Goal: Navigation & Orientation: Find specific page/section

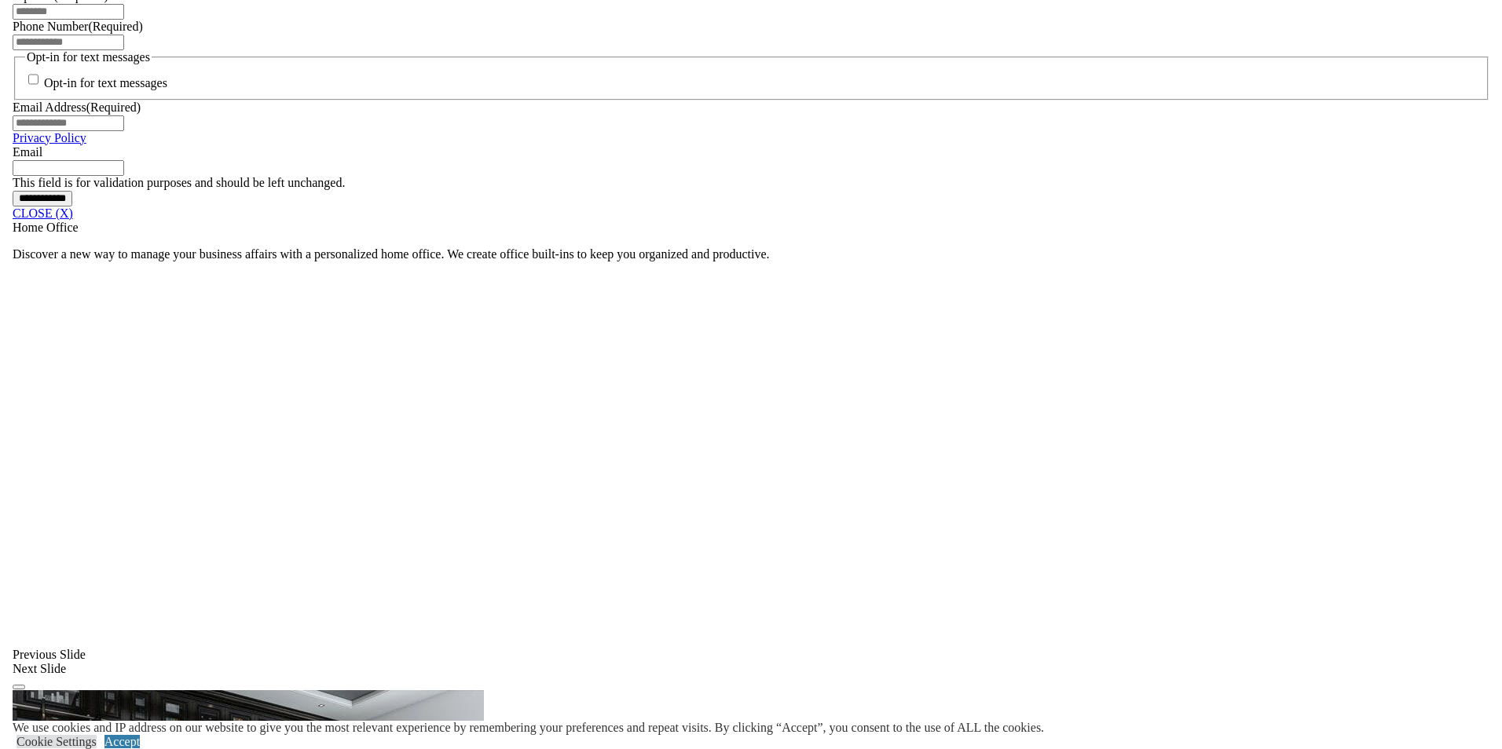
scroll to position [1257, 0]
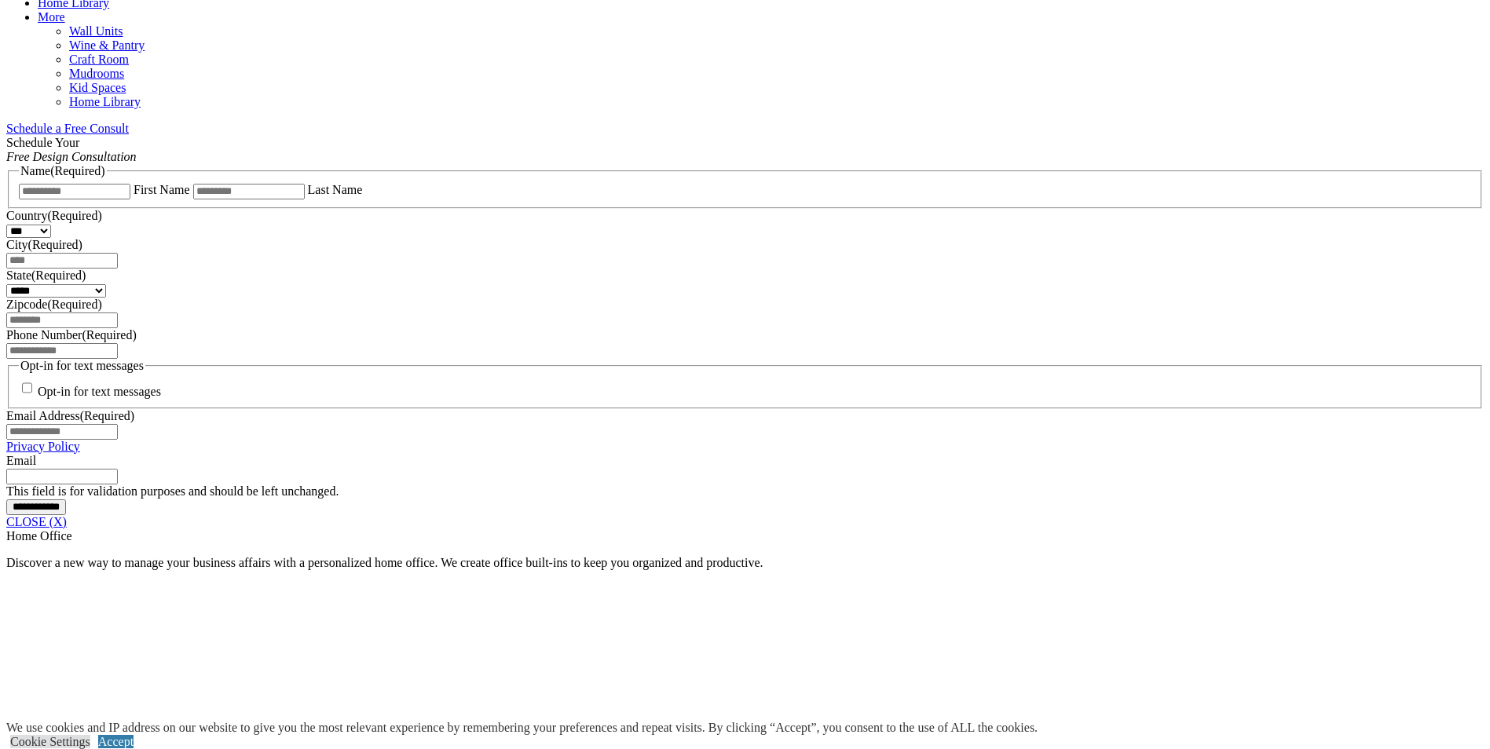
scroll to position [877, 0]
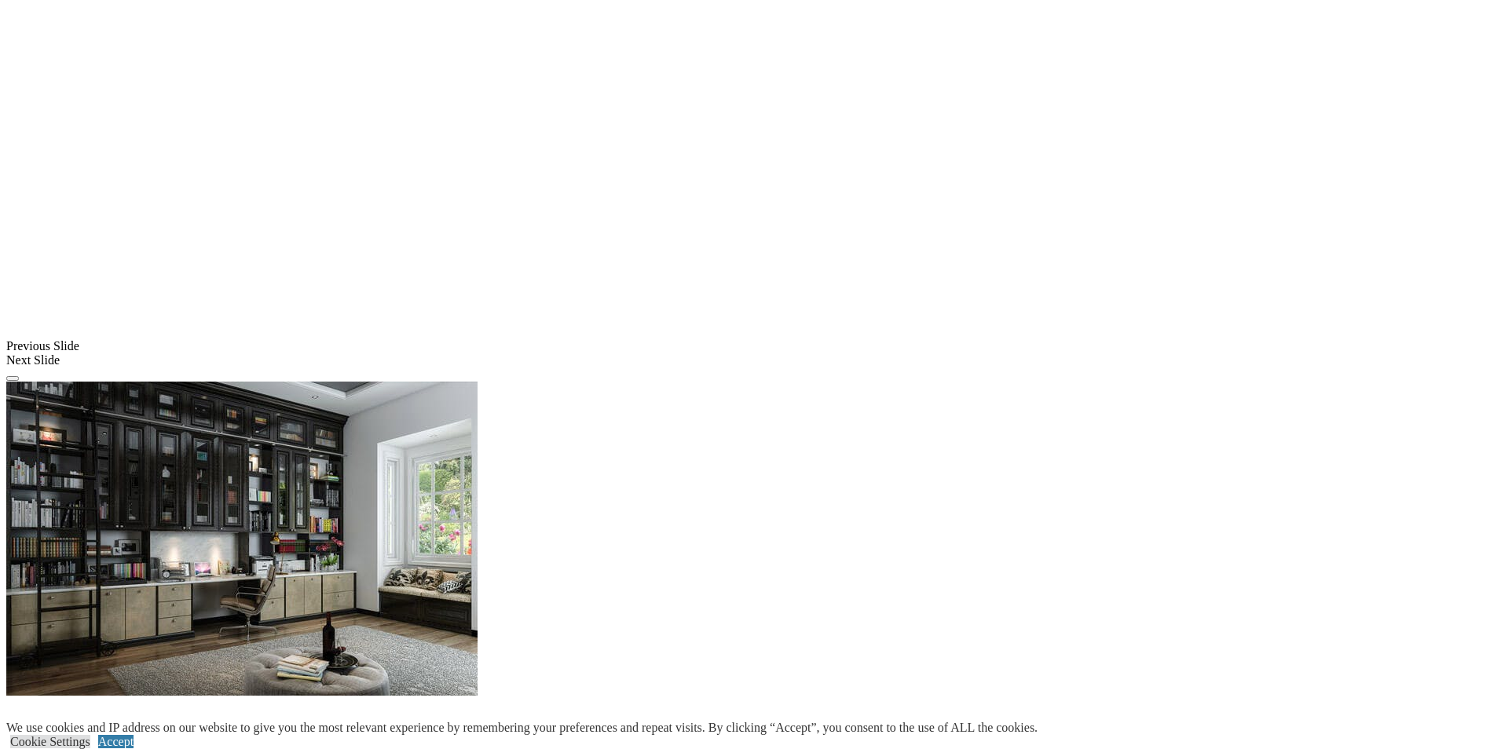
scroll to position [1571, 0]
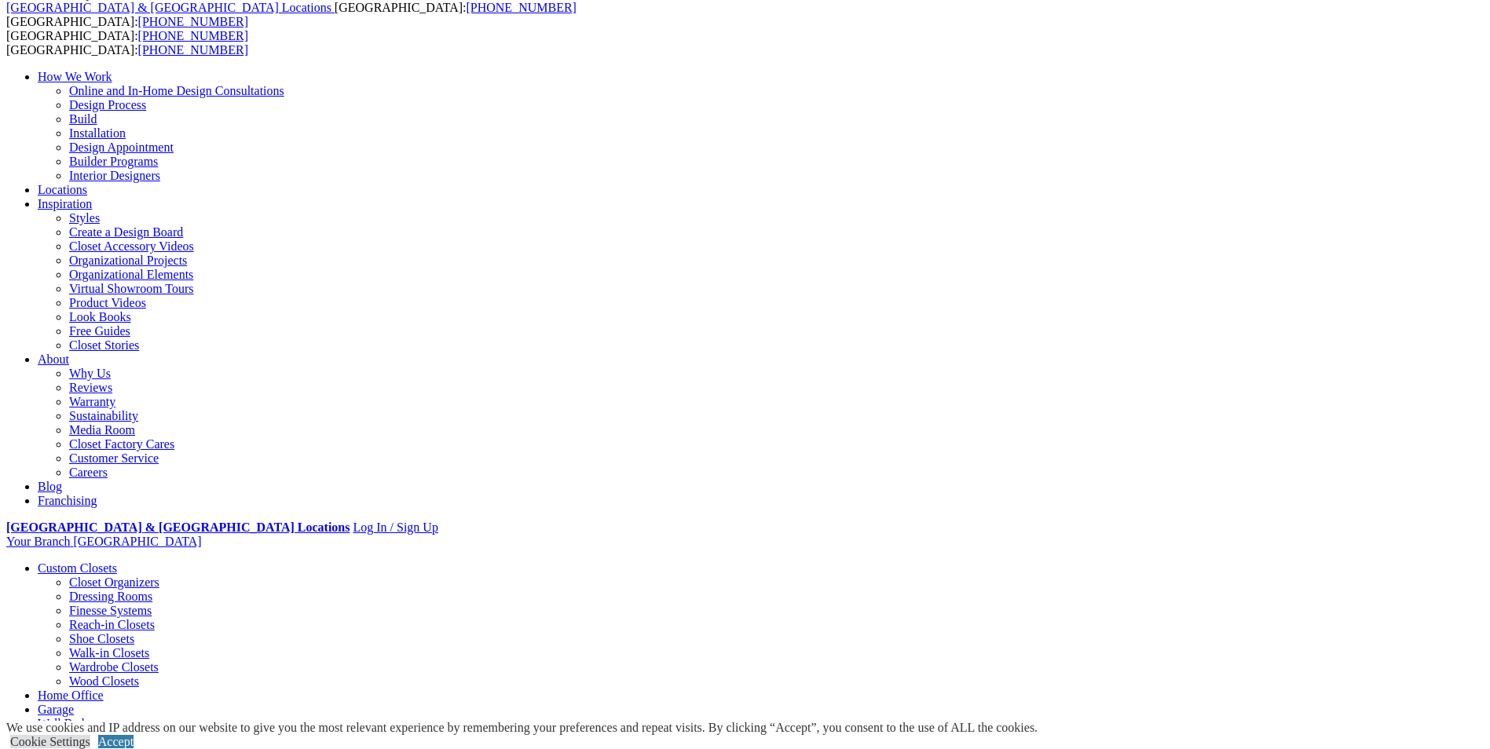
scroll to position [0, 0]
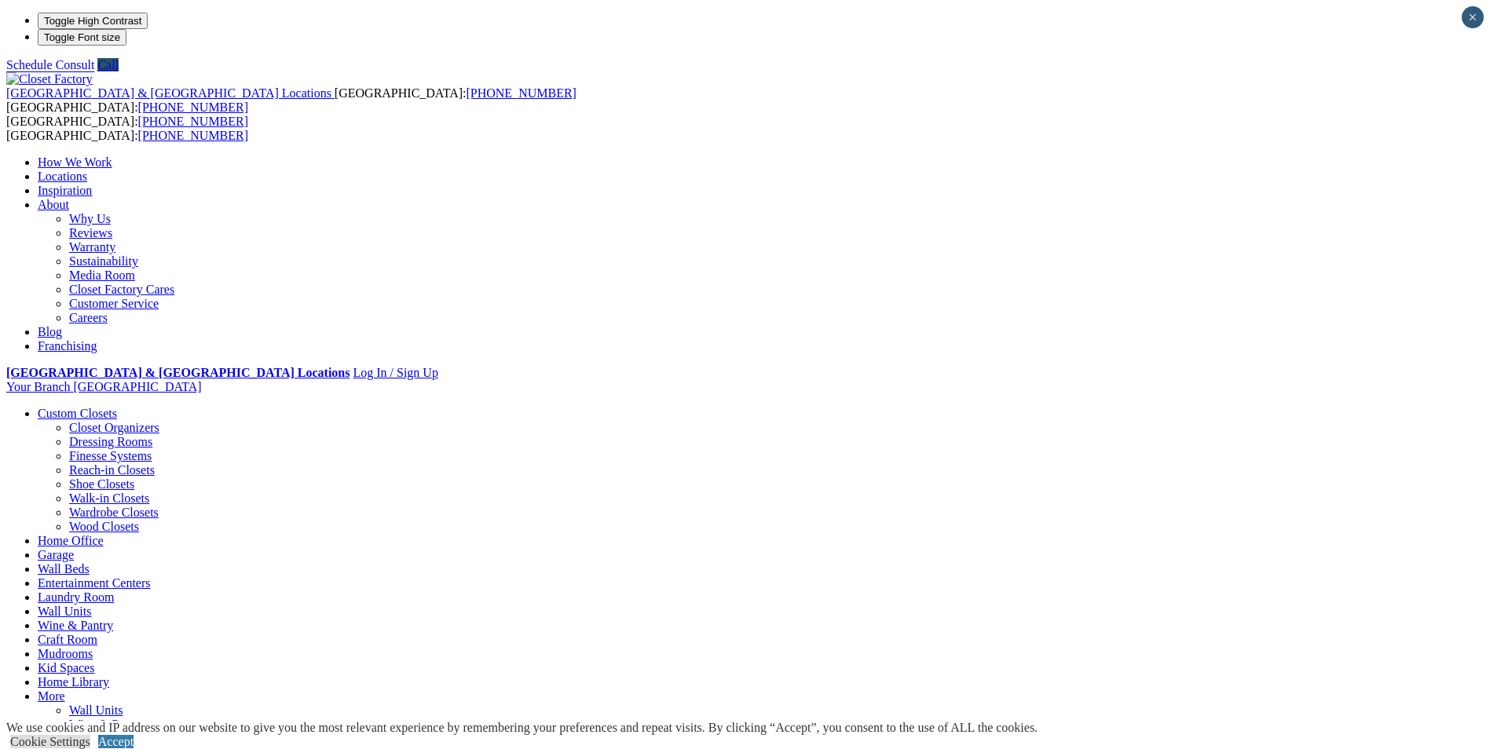
click at [114, 591] on link "Laundry Room" at bounding box center [76, 597] width 76 height 13
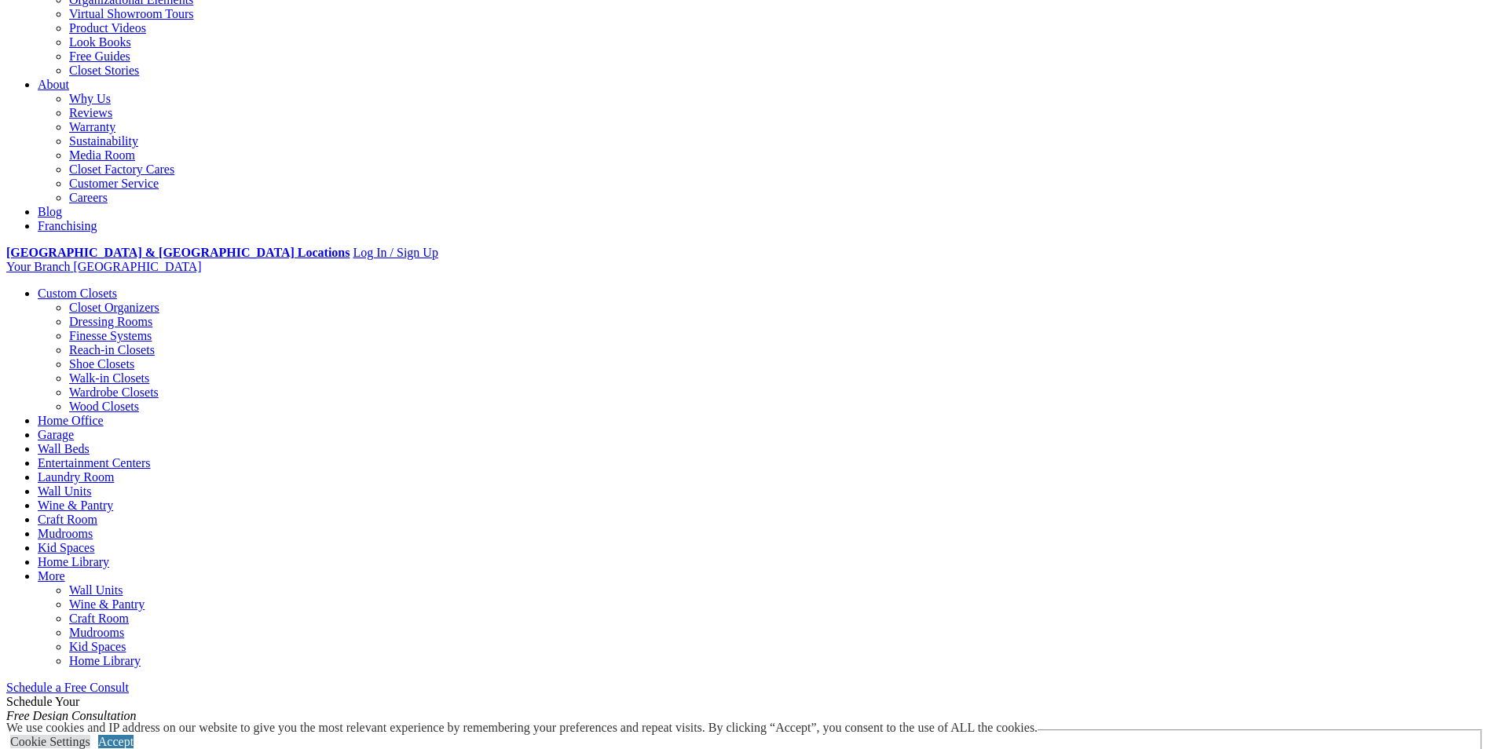
scroll to position [393, 0]
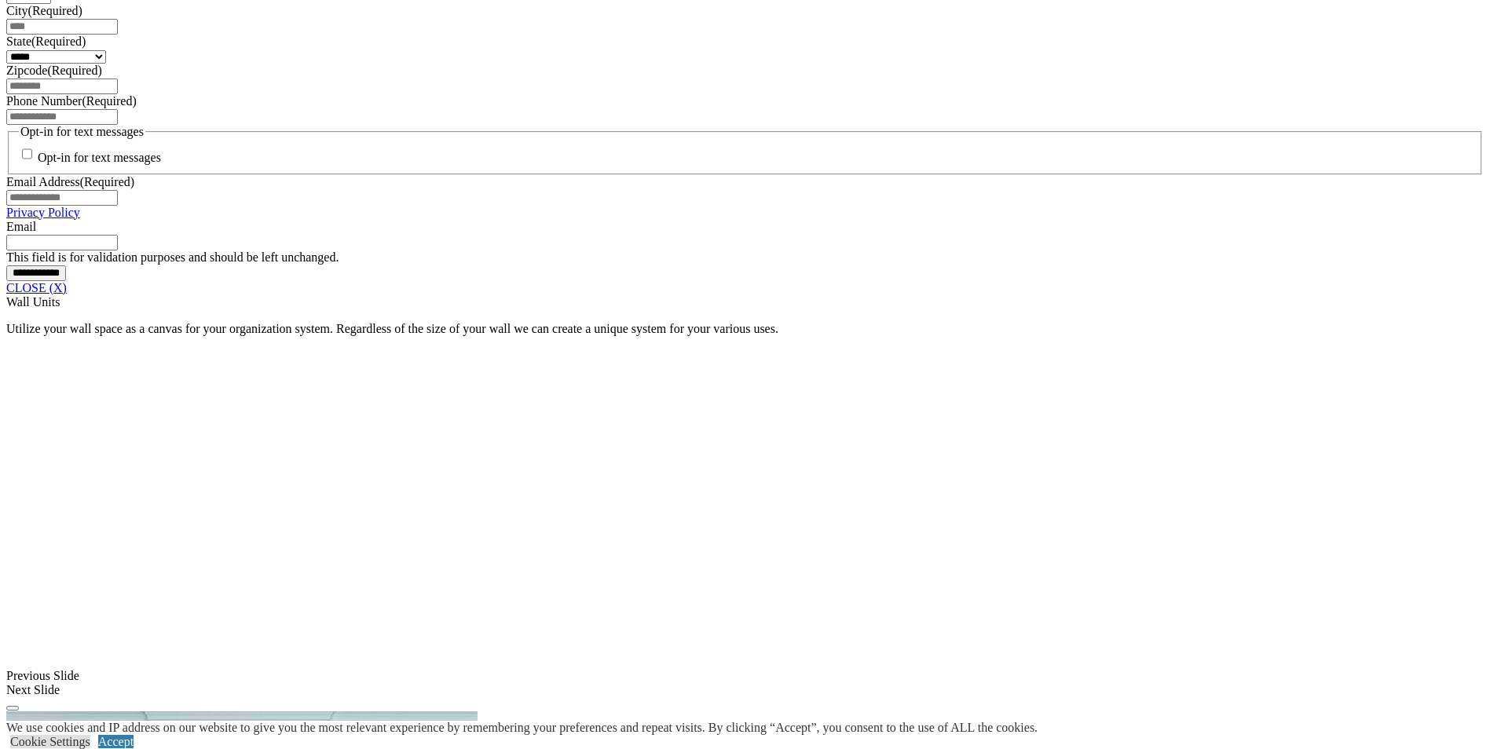
scroll to position [1178, 0]
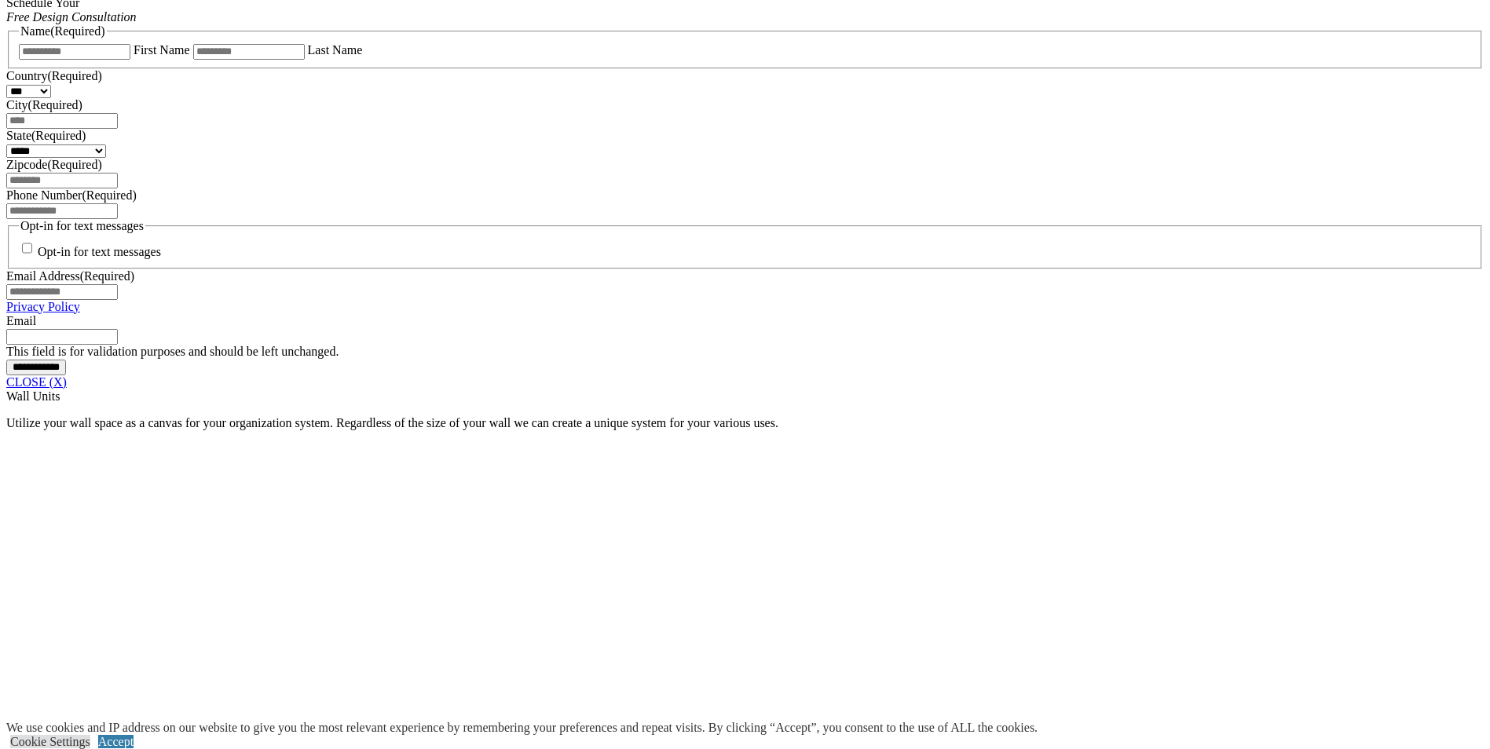
scroll to position [864, 0]
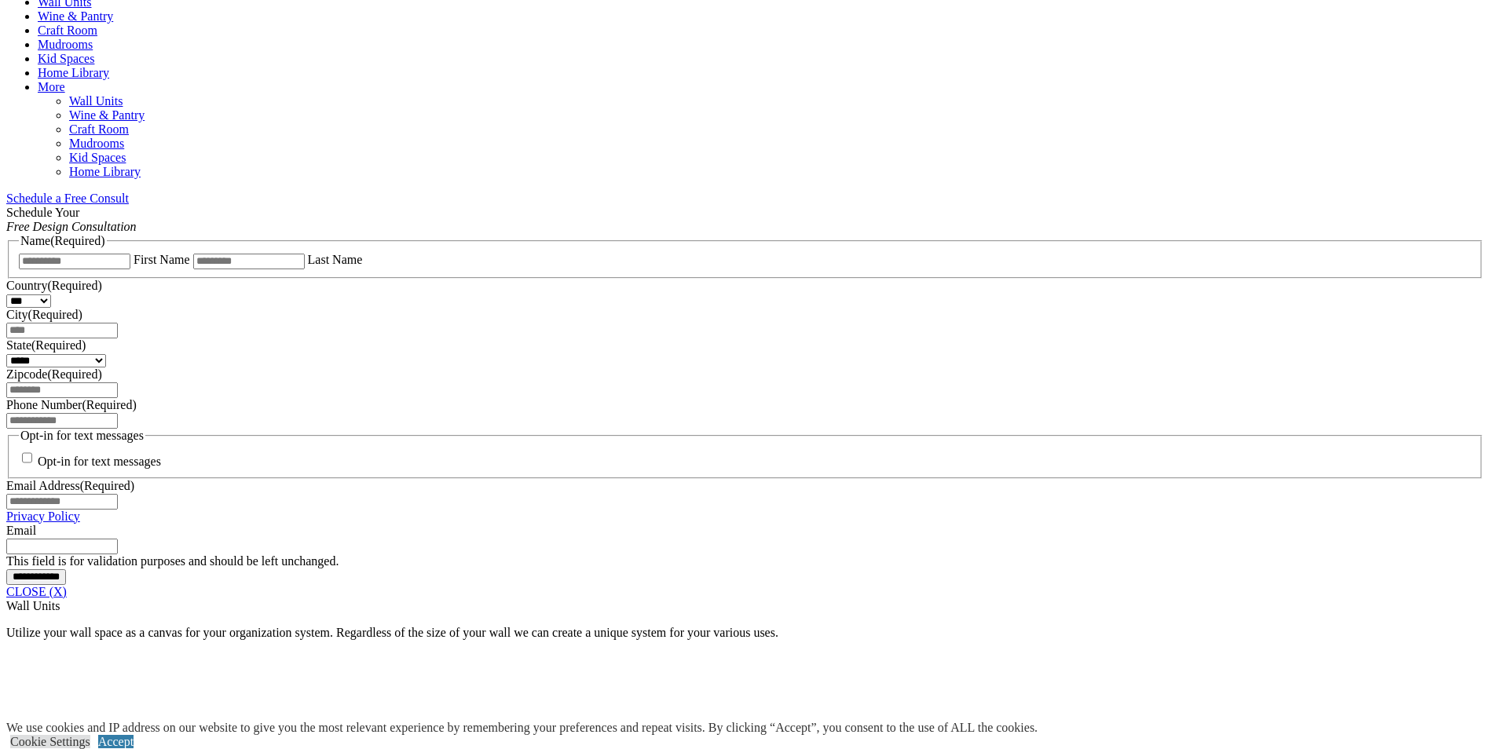
click at [93, 51] on link "Mudrooms" at bounding box center [65, 44] width 55 height 13
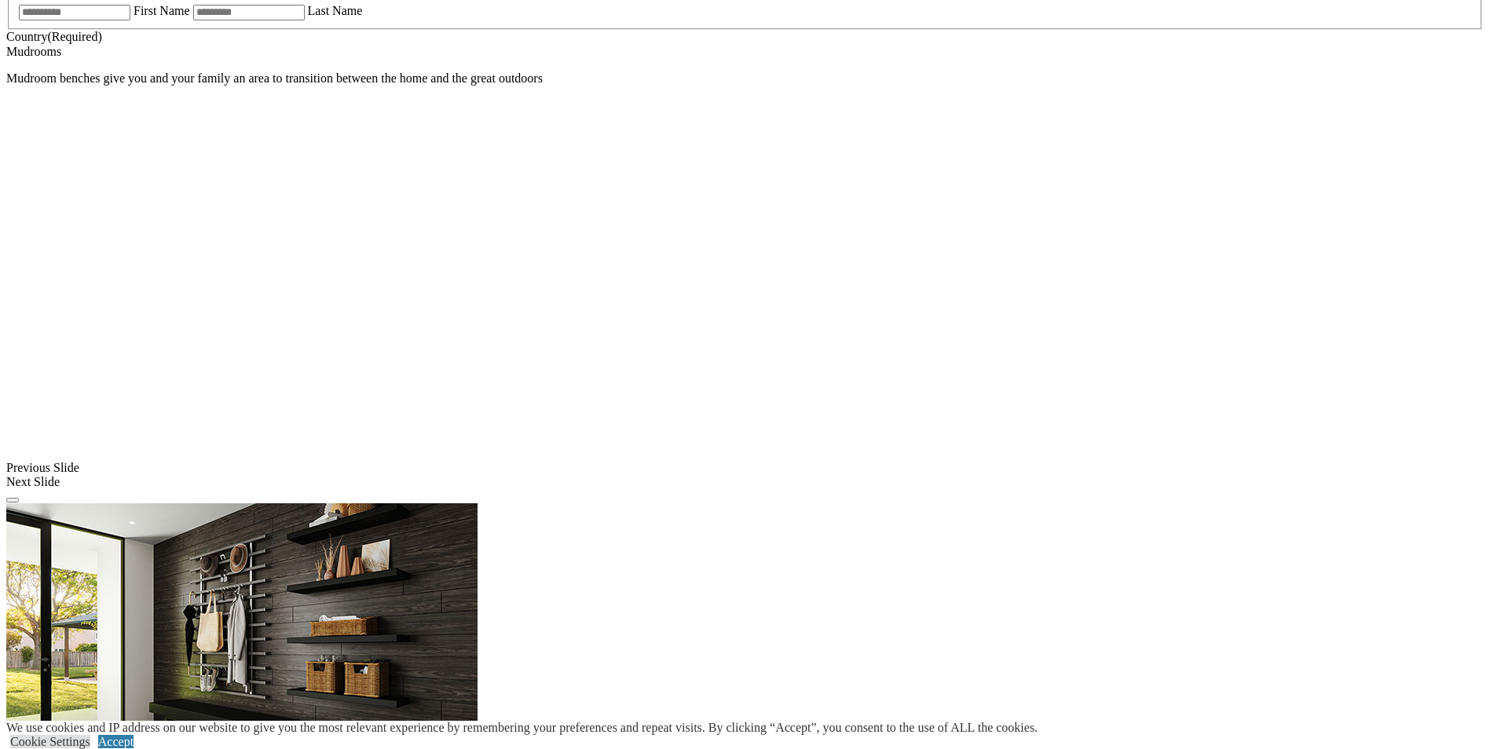
scroll to position [1257, 0]
